Goal: Task Accomplishment & Management: Use online tool/utility

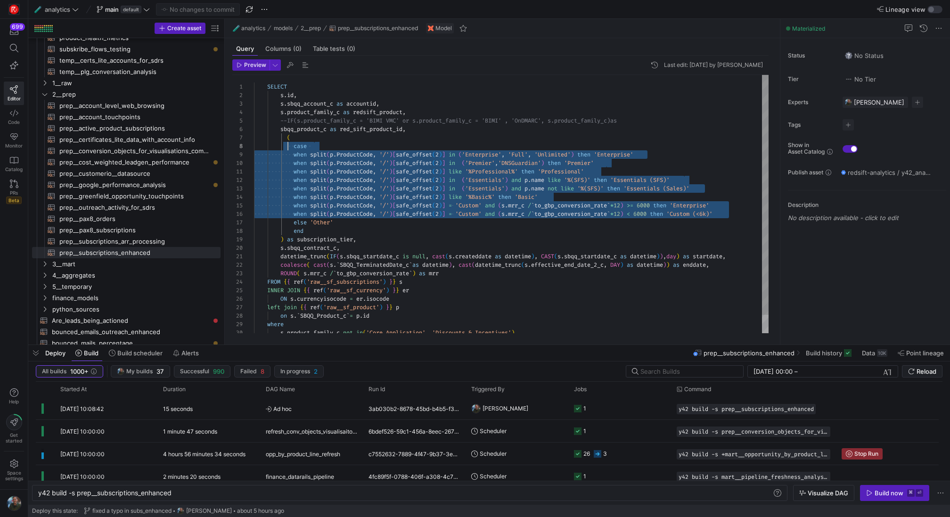
scroll to position [59, 14]
drag, startPoint x: 740, startPoint y: 212, endPoint x: 269, endPoint y: 146, distance: 475.9
click at [269, 146] on div "s . id , s . sbqq_account_c as accountid , s . product_family_c as redsift_prod…" at bounding box center [511, 214] width 515 height 279
click at [655, 149] on div "s . id , s . sbqq_account_c as accountid , s . product_family_c as redsift_prod…" at bounding box center [511, 214] width 515 height 279
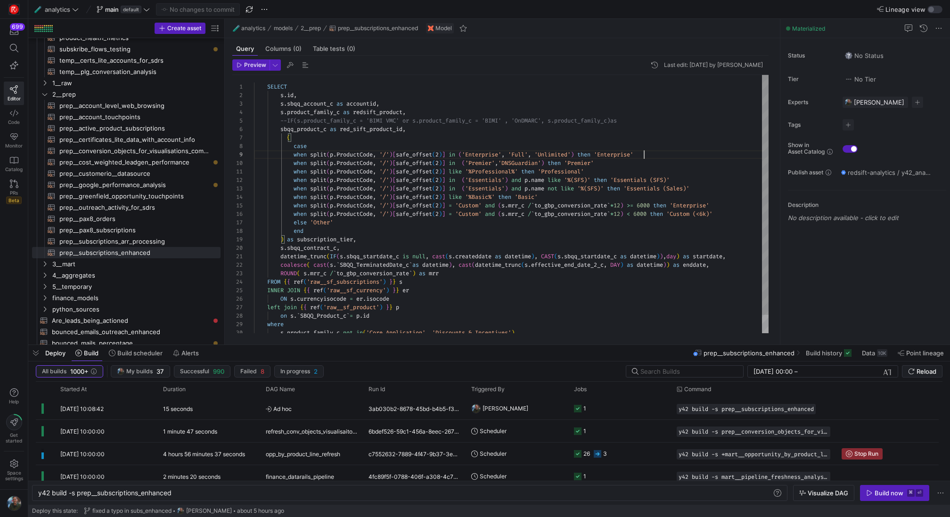
click at [659, 156] on div "s . id , s . sbqq_account_c as accountid , s . product_family_c as redsift_prod…" at bounding box center [511, 214] width 515 height 279
click at [631, 163] on div "s . id , s . sbqq_account_c as accountid , s . product_family_c as redsift_prod…" at bounding box center [511, 214] width 515 height 279
click at [631, 167] on div "s . id , s . sbqq_account_c as accountid , s . product_family_c as redsift_prod…" at bounding box center [511, 214] width 515 height 279
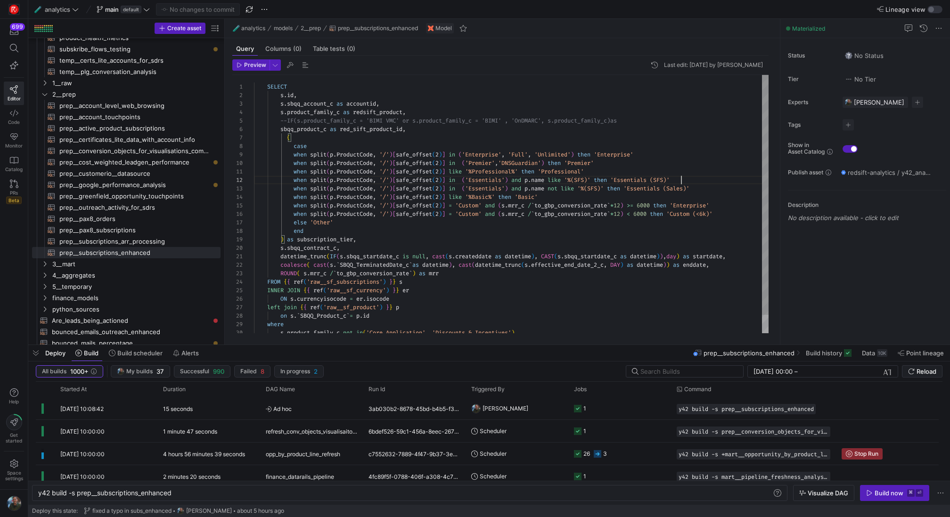
scroll to position [8, 428]
click at [699, 179] on div "s . id , s . sbqq_account_c as accountid , s . product_family_c as redsift_prod…" at bounding box center [511, 214] width 515 height 279
click at [718, 182] on div "s . id , s . sbqq_account_c as accountid , s . product_family_c as redsift_prod…" at bounding box center [511, 214] width 515 height 279
click at [717, 191] on div "s . id , s . sbqq_account_c as accountid , s . product_family_c as redsift_prod…" at bounding box center [511, 214] width 515 height 279
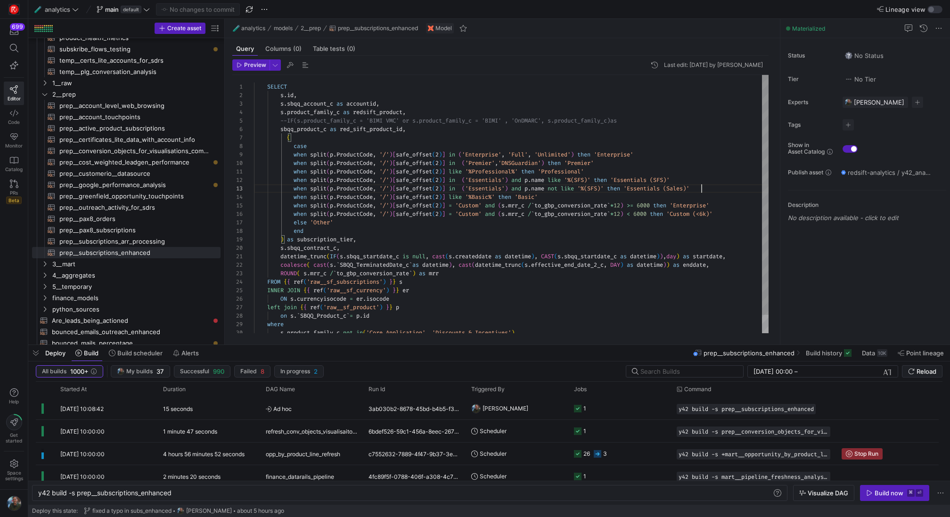
click at [737, 206] on div "s . id , s . sbqq_account_c as accountid , s . product_family_c as redsift_prod…" at bounding box center [511, 214] width 515 height 279
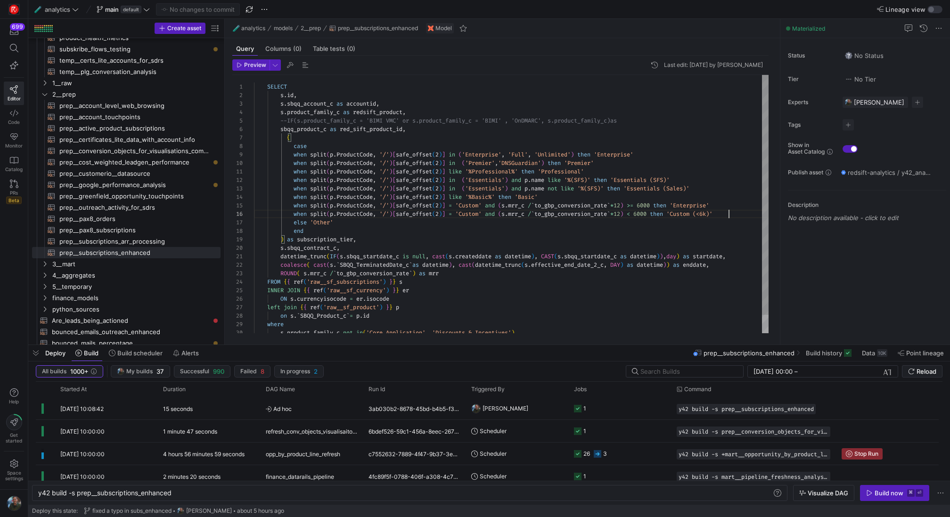
click at [740, 214] on div "s . id , s . sbqq_account_c as accountid , s . product_family_c as redsift_prod…" at bounding box center [511, 214] width 515 height 279
click at [703, 181] on div "s . id , s . sbqq_account_c as accountid , s . product_family_c as redsift_prod…" at bounding box center [511, 214] width 515 height 279
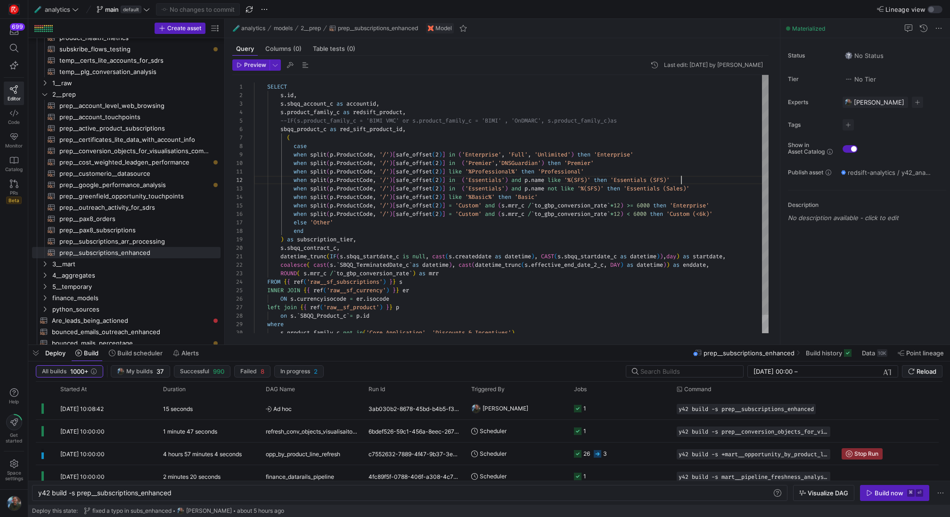
scroll to position [8, 428]
click at [703, 181] on div "s . id , s . sbqq_account_c as accountid , s . product_family_c as redsift_prod…" at bounding box center [511, 214] width 515 height 279
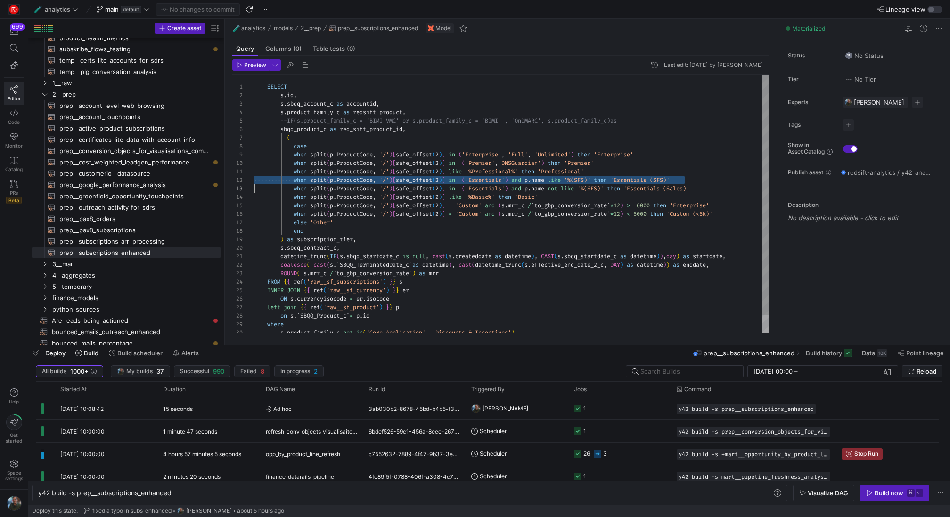
scroll to position [17, 448]
click at [718, 186] on div "s . id , s . sbqq_account_c as accountid , s . product_family_c as redsift_prod…" at bounding box center [511, 214] width 515 height 279
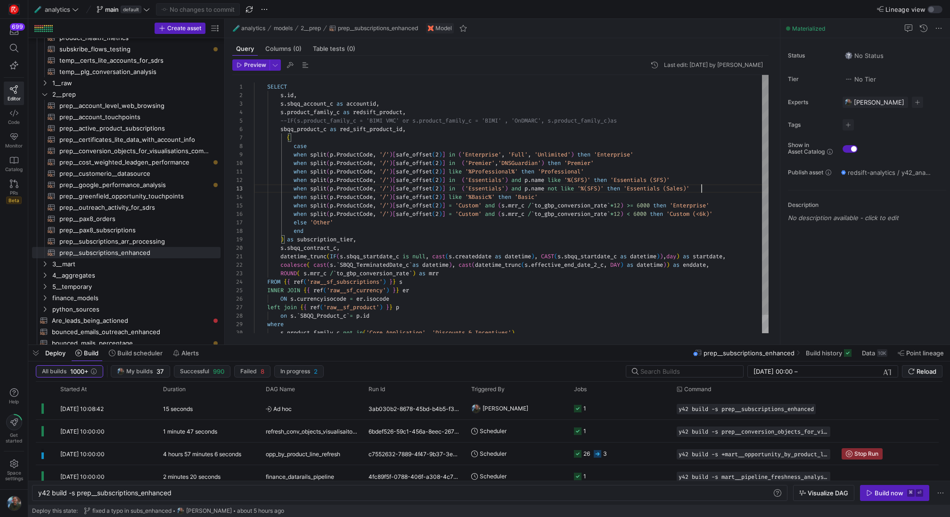
click at [718, 186] on div "s . id , s . sbqq_account_c as accountid , s . product_family_c as redsift_prod…" at bounding box center [511, 214] width 515 height 279
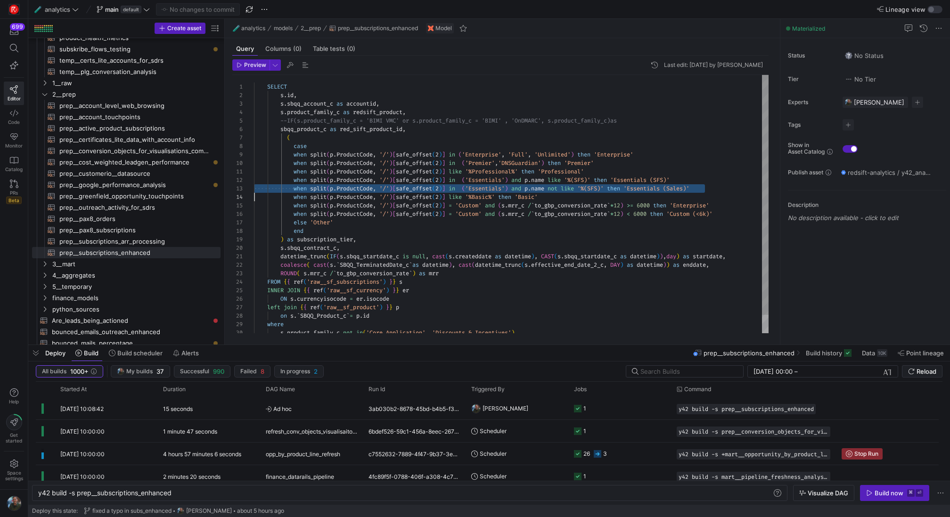
click at [718, 186] on div "s . id , s . sbqq_account_c as accountid , s . product_family_c as redsift_prod…" at bounding box center [511, 214] width 515 height 279
click at [607, 169] on div "s . id , s . sbqq_account_c as accountid , s . product_family_c as redsift_prod…" at bounding box center [511, 214] width 515 height 279
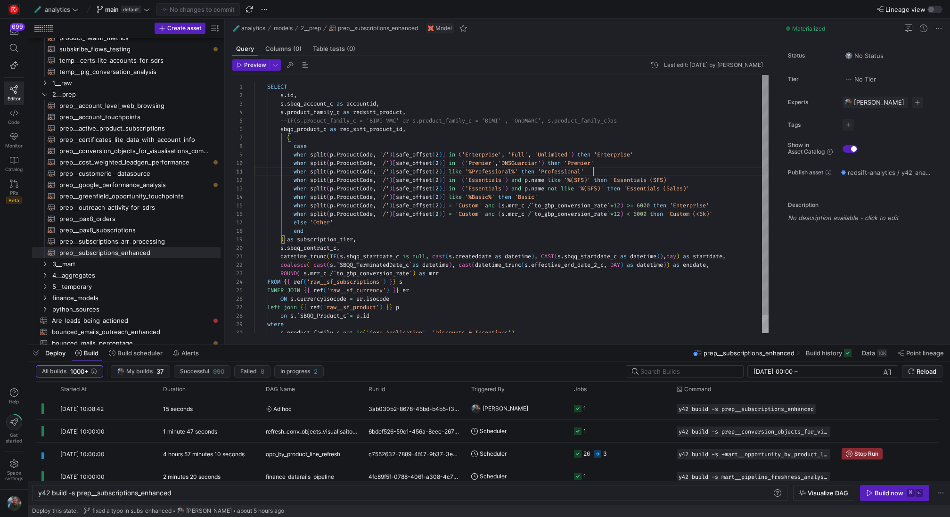
click at [607, 169] on div "s . id , s . sbqq_account_c as accountid , s . product_family_c as redsift_prod…" at bounding box center [511, 214] width 515 height 279
click at [627, 162] on div "s . id , s . sbqq_account_c as accountid , s . product_family_c as redsift_prod…" at bounding box center [511, 214] width 515 height 279
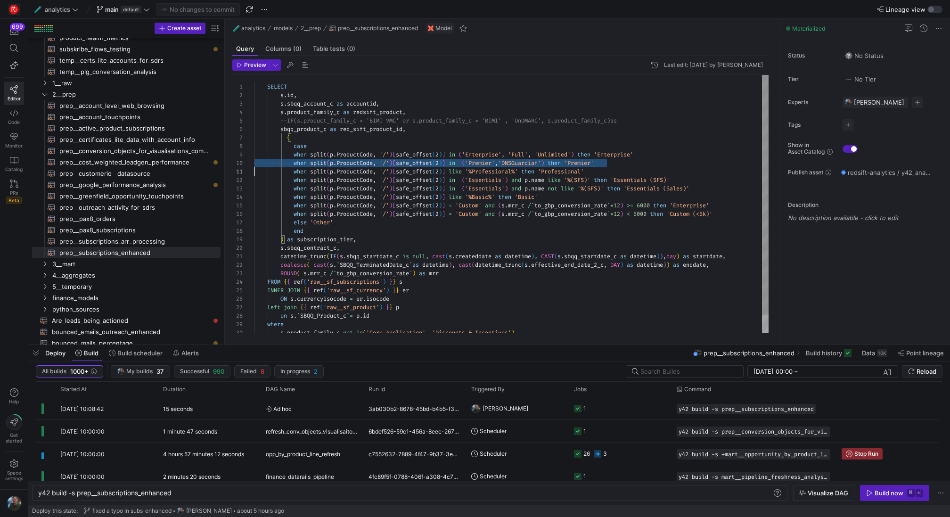
scroll to position [76, 0]
click at [627, 162] on div "s . id , s . sbqq_account_c as accountid , s . product_family_c as redsift_prod…" at bounding box center [511, 214] width 515 height 279
click at [572, 197] on div "s . id , s . sbqq_account_c as accountid , s . product_family_c as redsift_prod…" at bounding box center [511, 214] width 515 height 279
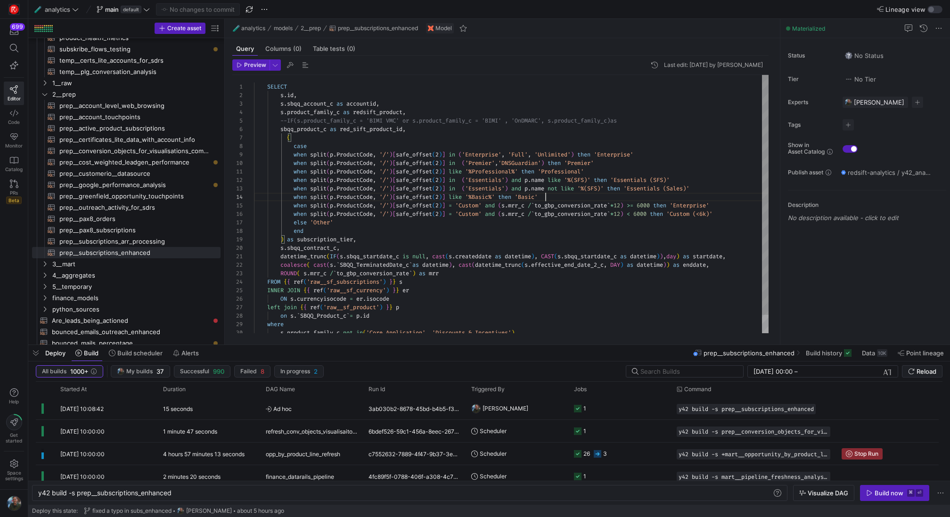
scroll to position [25, 0]
click at [572, 197] on div "s . id , s . sbqq_account_c as accountid , s . product_family_c as redsift_prod…" at bounding box center [511, 214] width 515 height 279
click at [340, 223] on div "s . id , s . sbqq_account_c as accountid , s . product_family_c as redsift_prod…" at bounding box center [511, 214] width 515 height 279
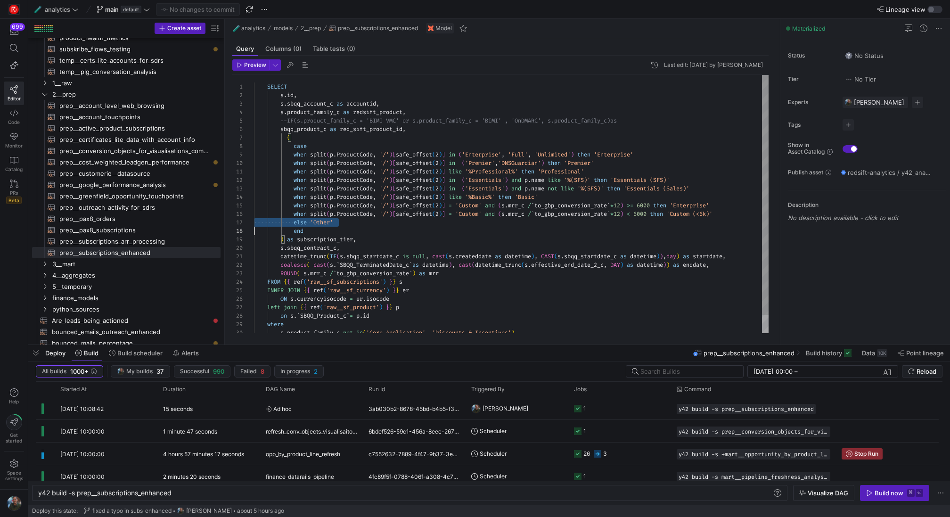
scroll to position [34, 0]
click at [340, 223] on div "s . id , s . sbqq_account_c as accountid , s . product_family_c as redsift_prod…" at bounding box center [511, 214] width 515 height 279
type textarea "ls') and [DOMAIN_NAME] not like '%(SFS)' then 'Essentials (Sales)' when split(p…"
click at [635, 239] on div "s . id , s . sbqq_account_c as accountid , s . product_family_c as redsift_prod…" at bounding box center [511, 214] width 515 height 279
